Goal: Task Accomplishment & Management: Manage account settings

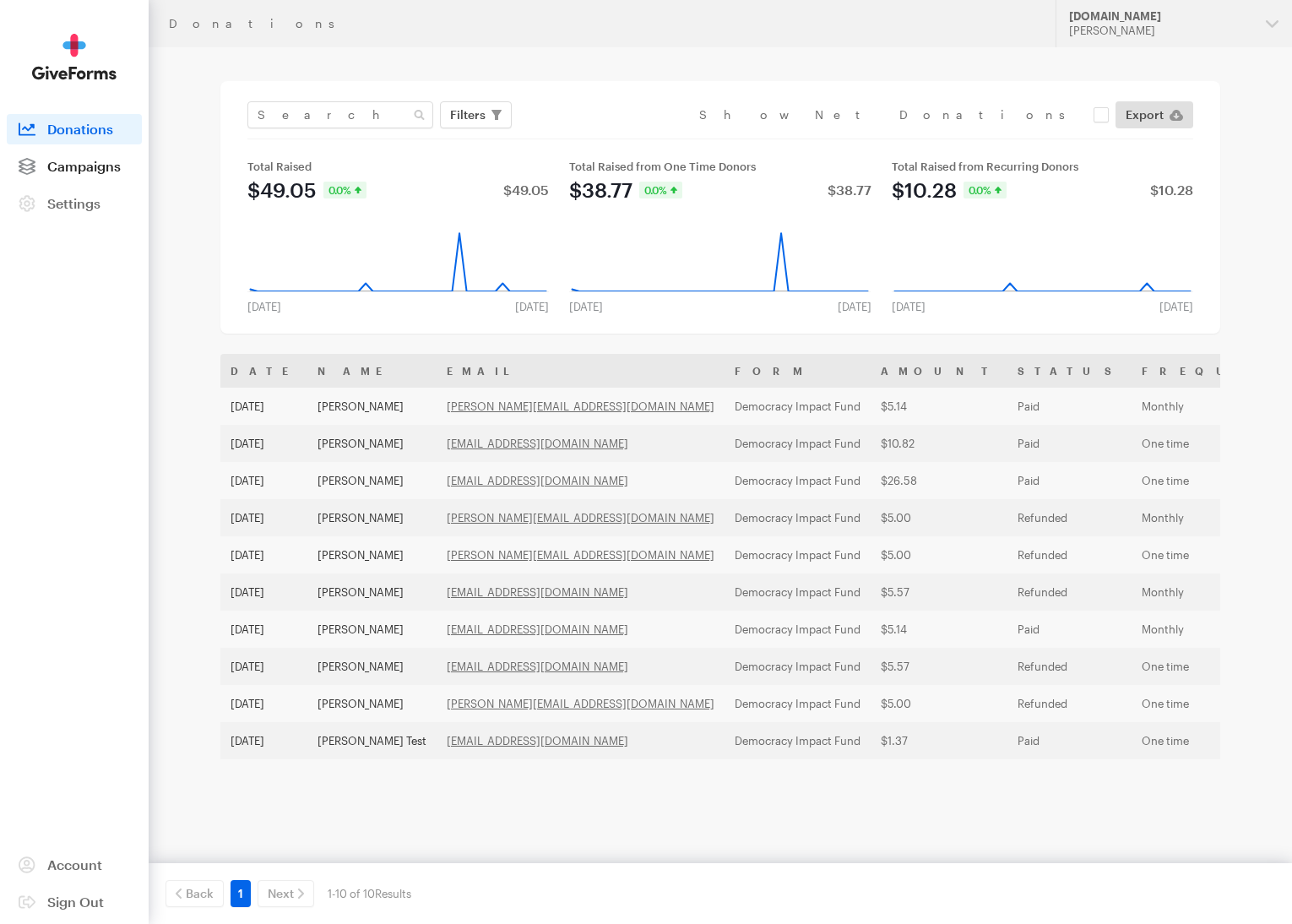
click at [70, 162] on span "Campaigns" at bounding box center [84, 165] width 73 height 16
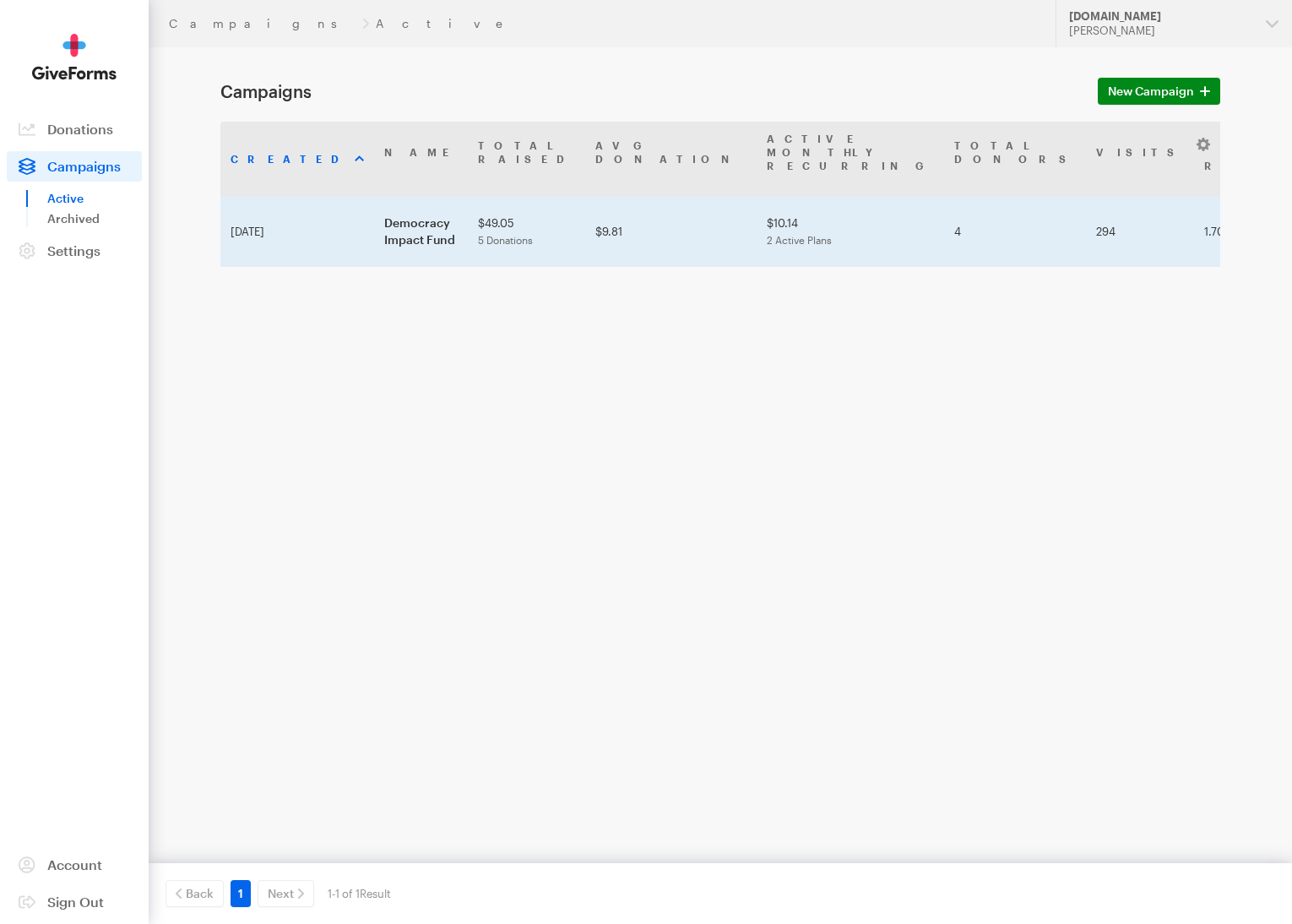
click at [528, 221] on td "$49.05 5 Donations" at bounding box center [526, 232] width 117 height 71
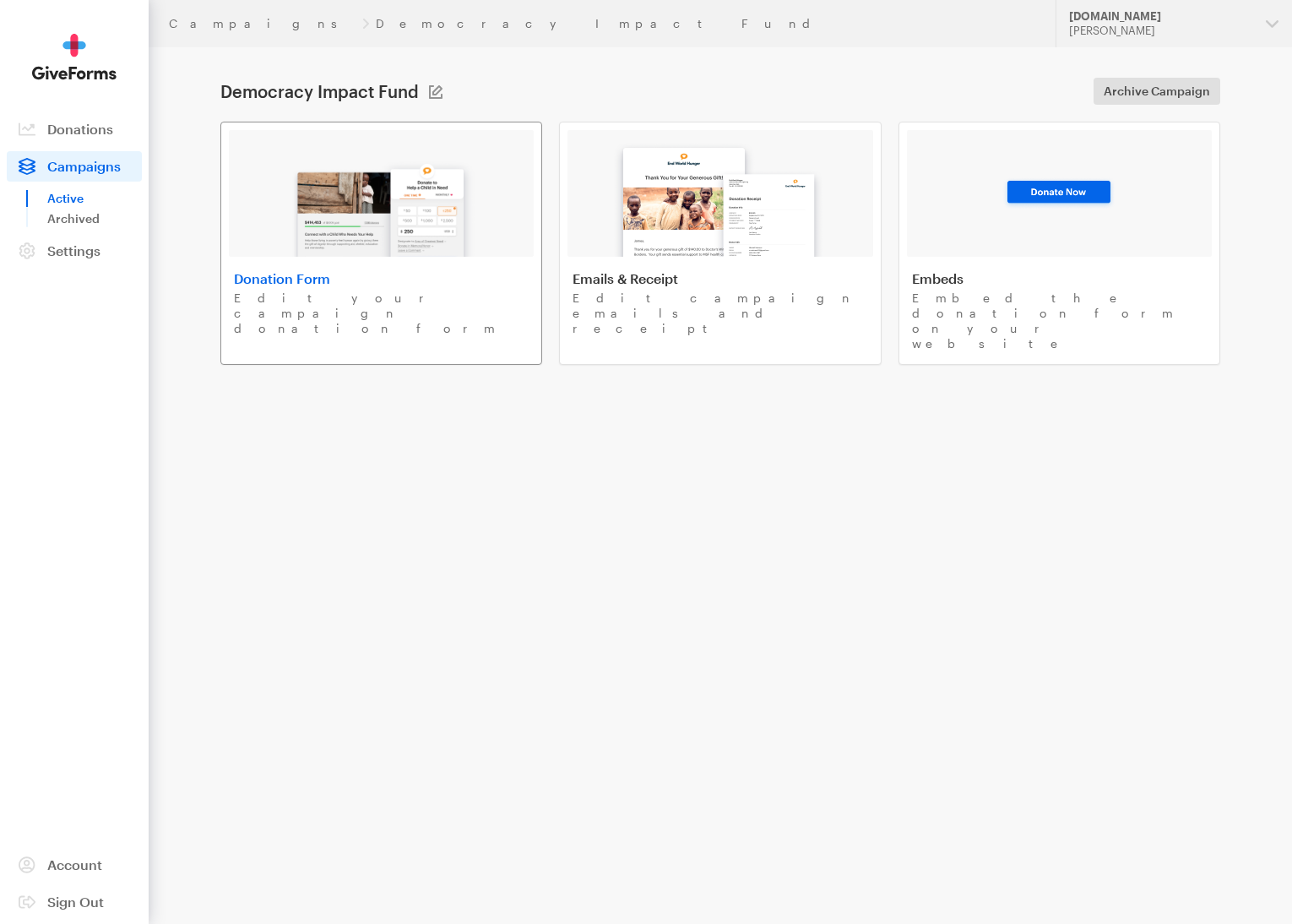
click at [457, 217] on img at bounding box center [381, 202] width 197 height 108
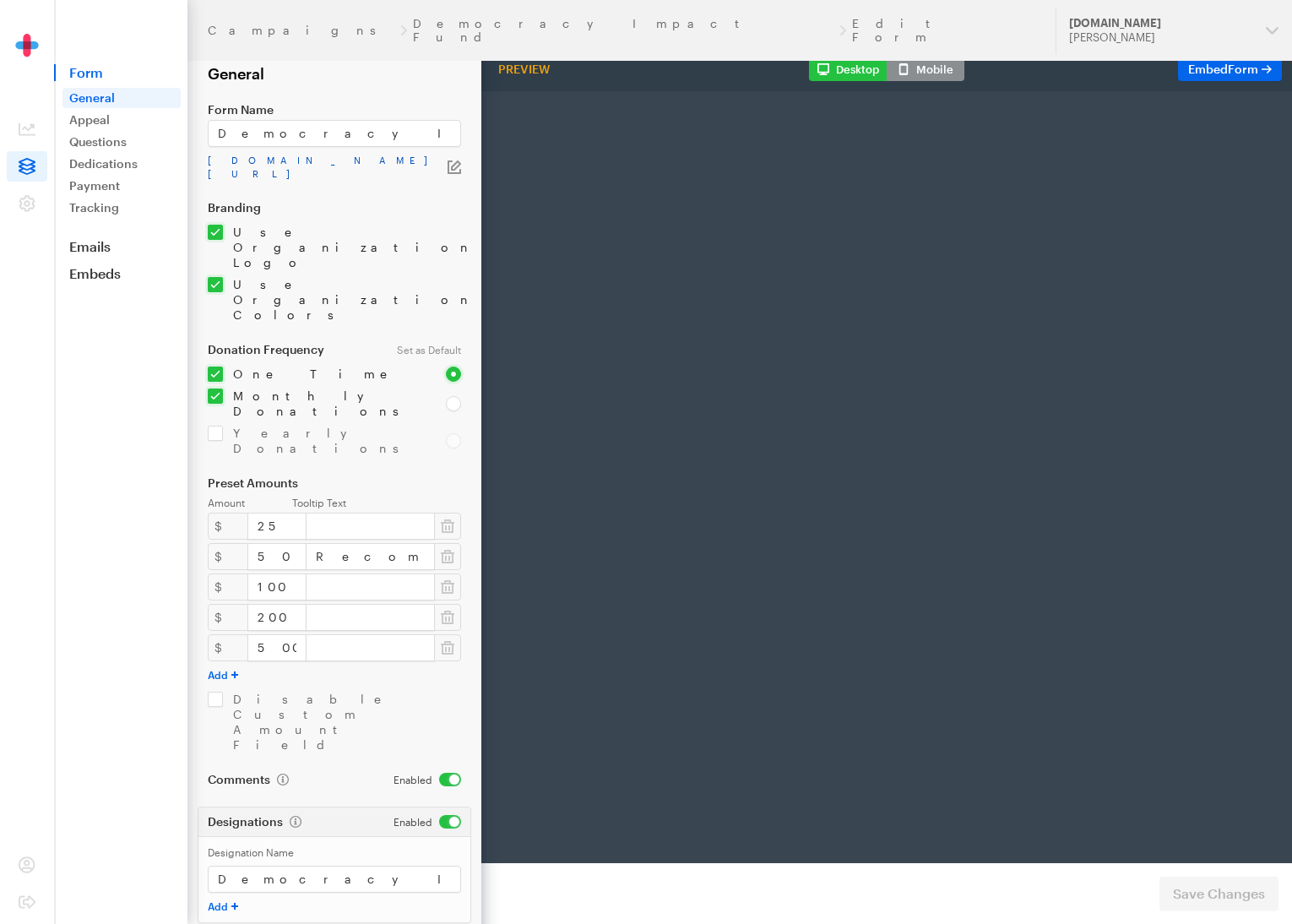
click at [313, 155] on link "app.giveforms.com/forms/justfund/democracyimpactfund" at bounding box center [327, 167] width 239 height 27
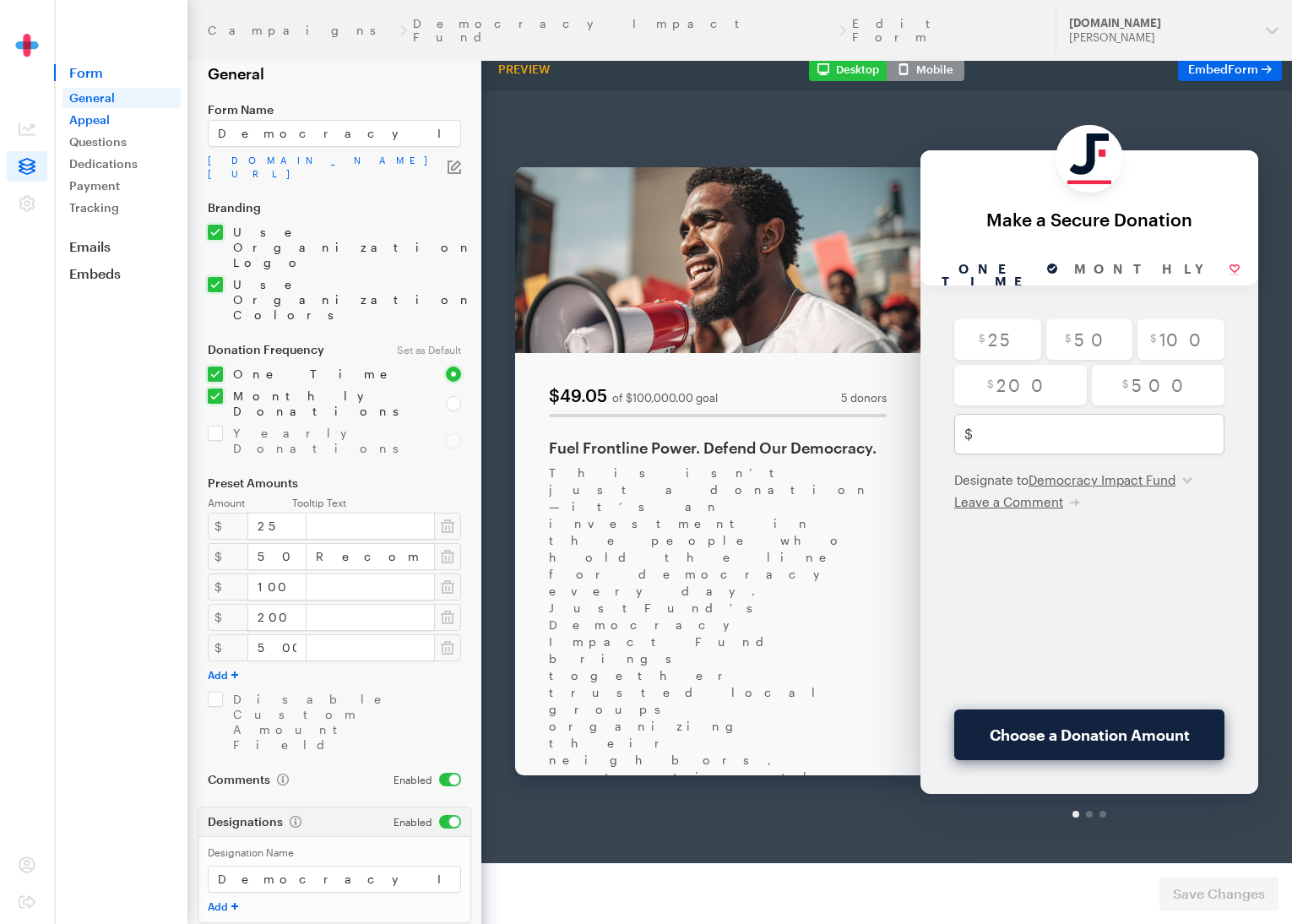
click at [97, 116] on link "Appeal" at bounding box center [122, 120] width 118 height 21
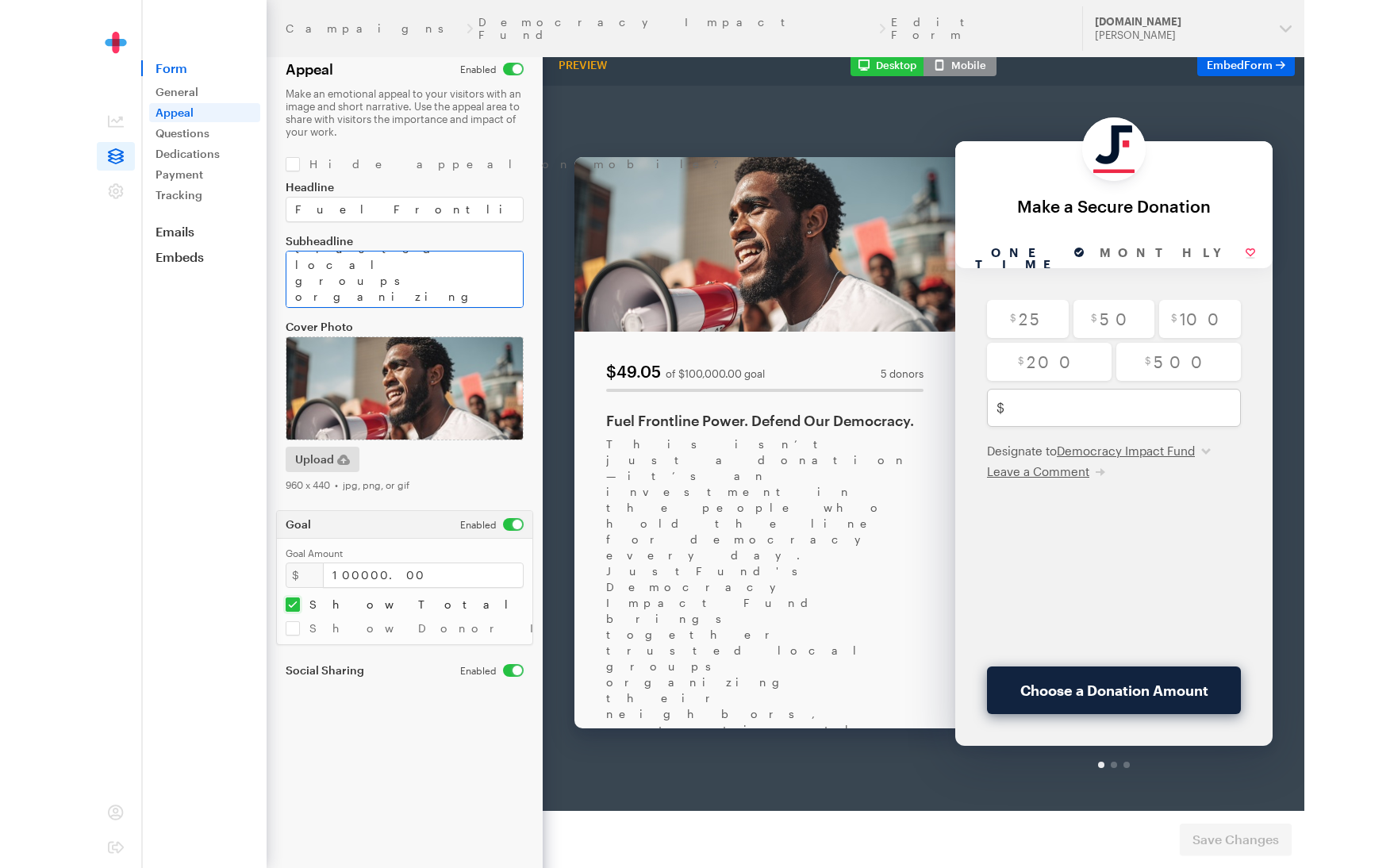
scroll to position [286, 0]
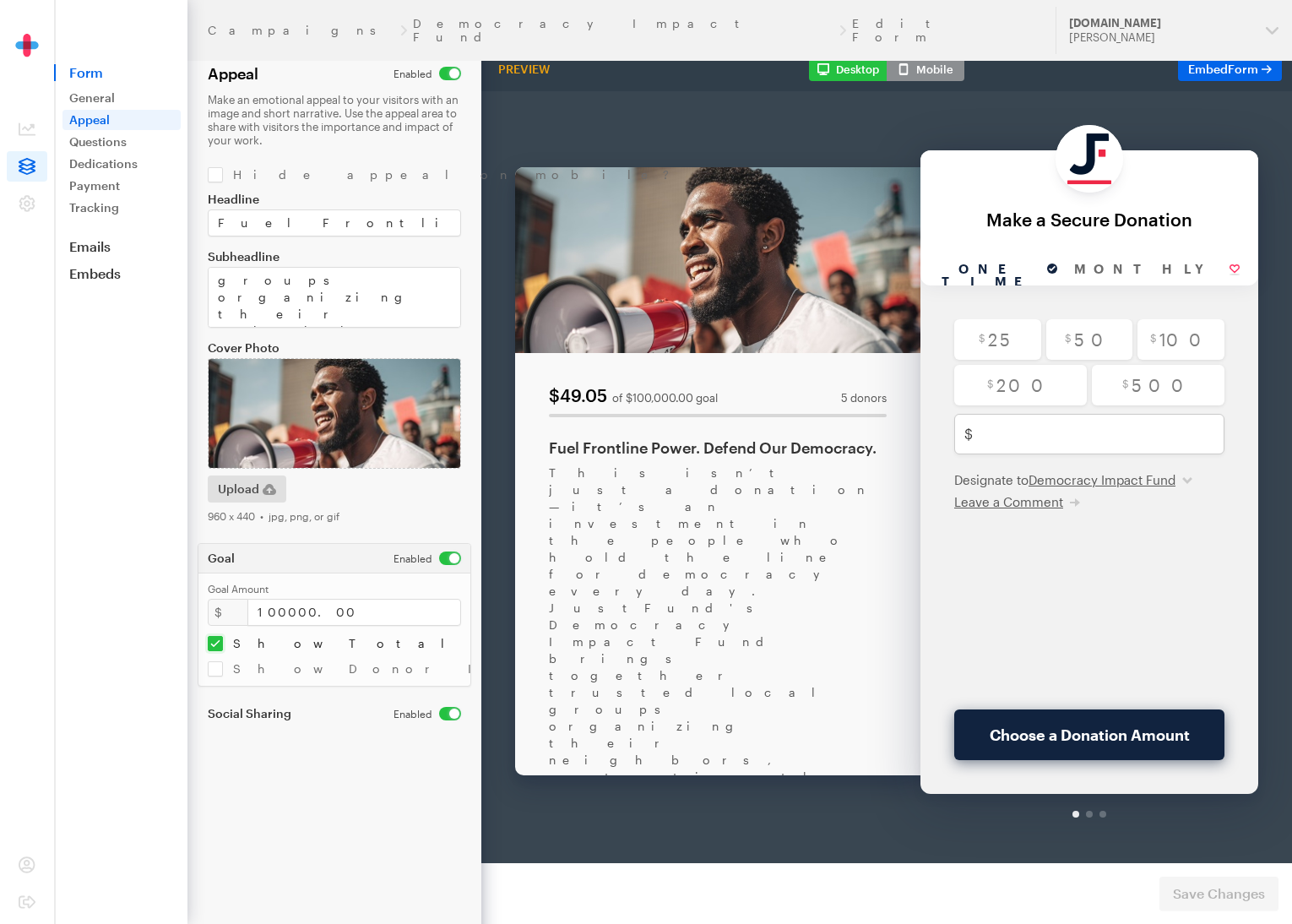
click at [1175, 446] on div "Designate to Democracy Impact Fund Democracy Impact Fund Leave a Comment" at bounding box center [1089, 446] width 270 height 38
click at [1170, 434] on select "Democracy Impact Fund" at bounding box center [1110, 436] width 163 height 17
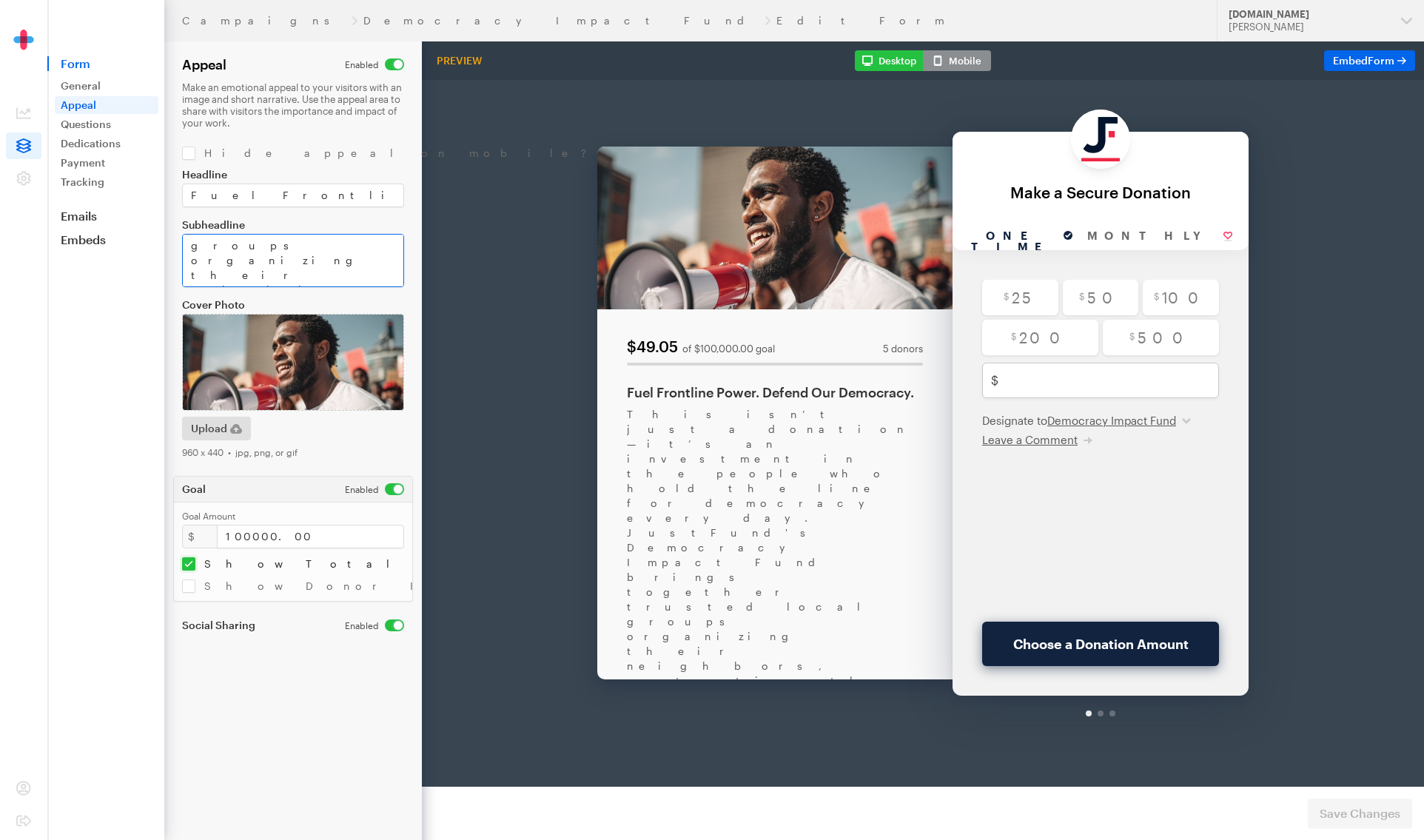
scroll to position [0, 0]
click at [1132, 55] on span "Form" at bounding box center [1381, 60] width 26 height 12
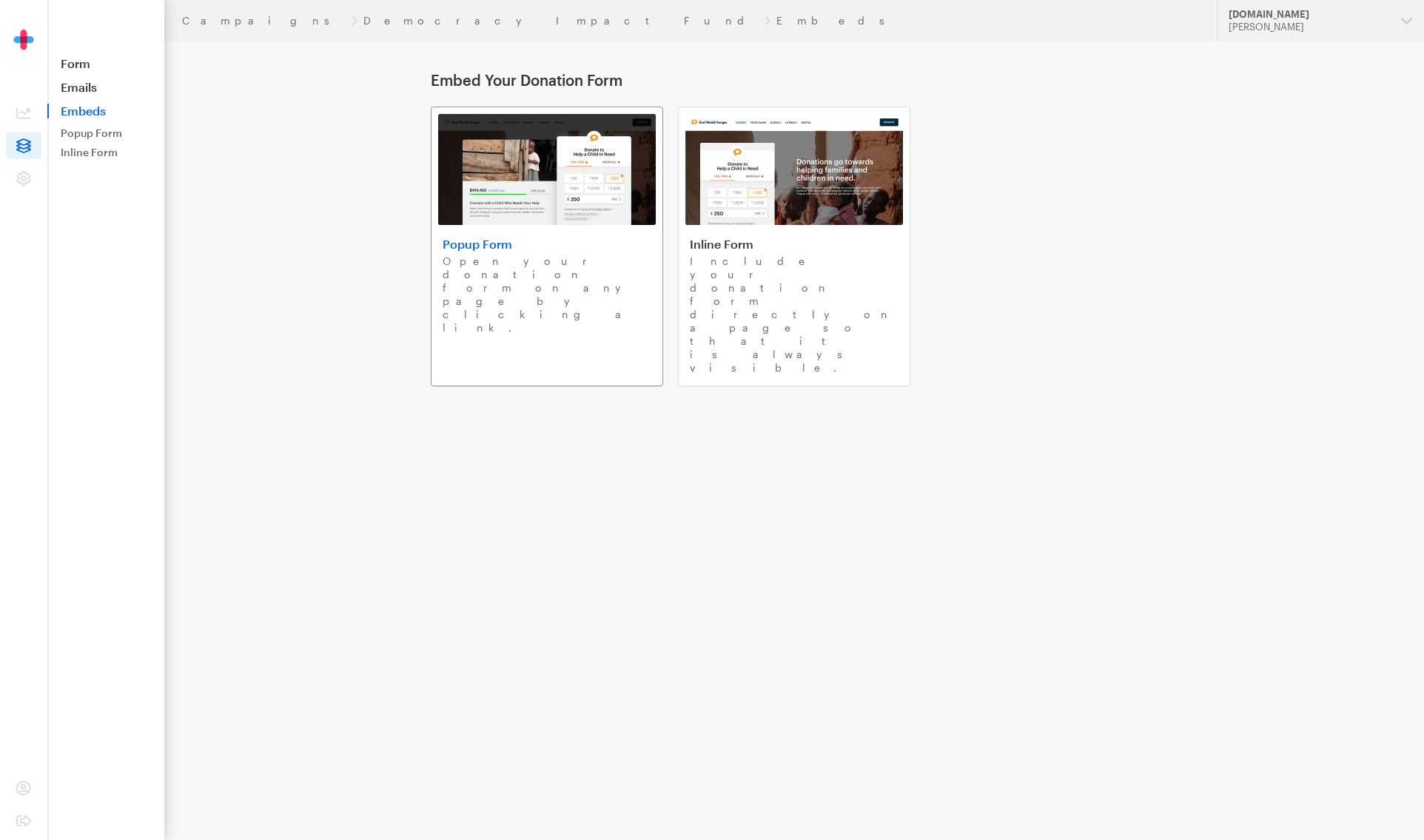
click at [518, 199] on img at bounding box center [547, 169] width 217 height 111
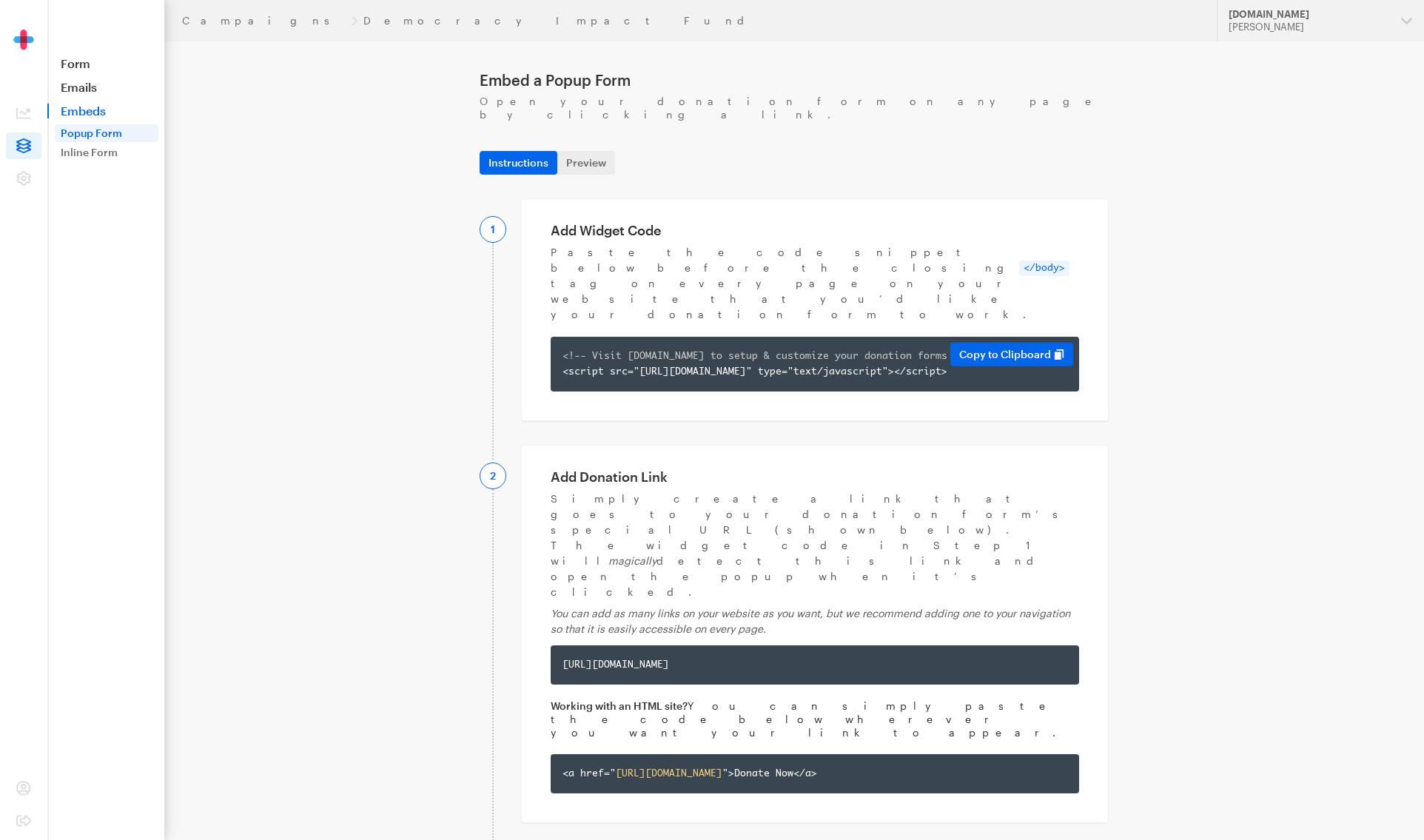
click at [636, 349] on div "<!-- Visit app.giveforms.com to setup & customize your donation forms --> <scri…" at bounding box center [815, 364] width 505 height 31
click at [577, 657] on div "https://app.giveforms.com/forms/justfund/democracyimpactfund?gf-type=popup" at bounding box center [815, 665] width 505 height 16
copy div "https://app.giveforms.com/forms/justfund/democracyimpactfund?gf-type=popup"
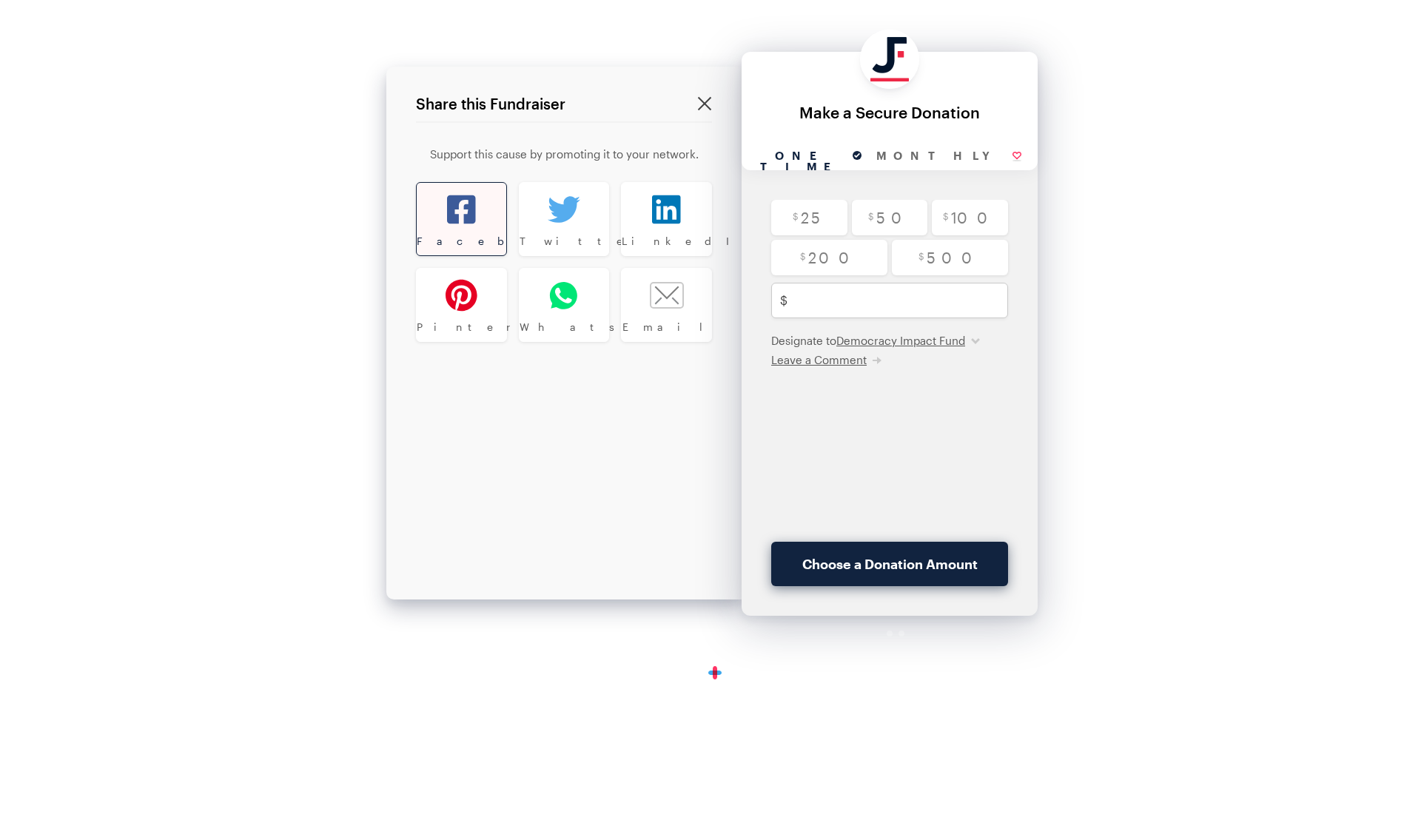
click at [476, 202] on div at bounding box center [461, 209] width 90 height 53
click at [641, 95] on div "Share this Fundraiser Support this cause by promoting it to your network. Faceb…" at bounding box center [564, 225] width 356 height 317
